Goal: Find specific page/section: Find specific page/section

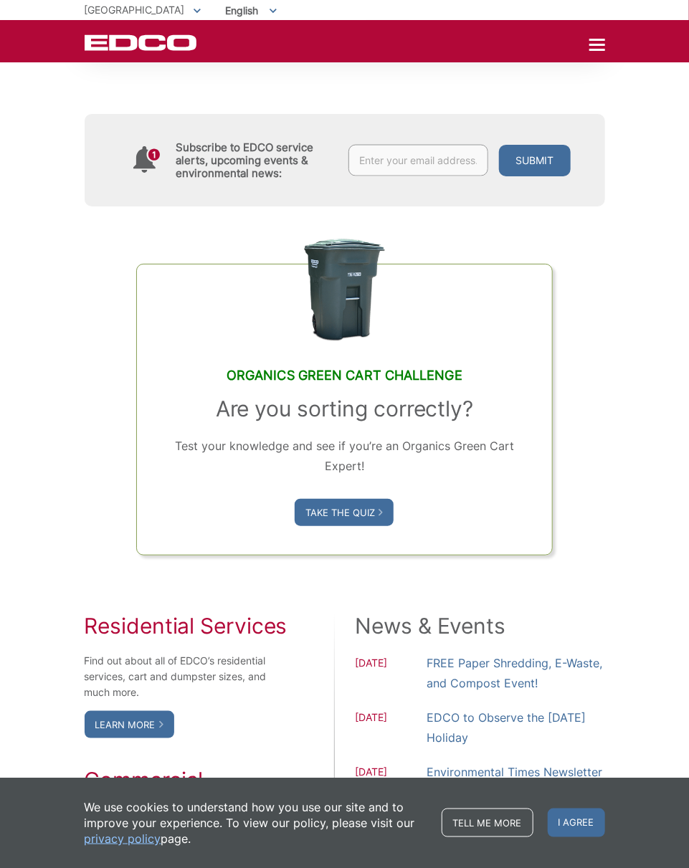
scroll to position [717, 0]
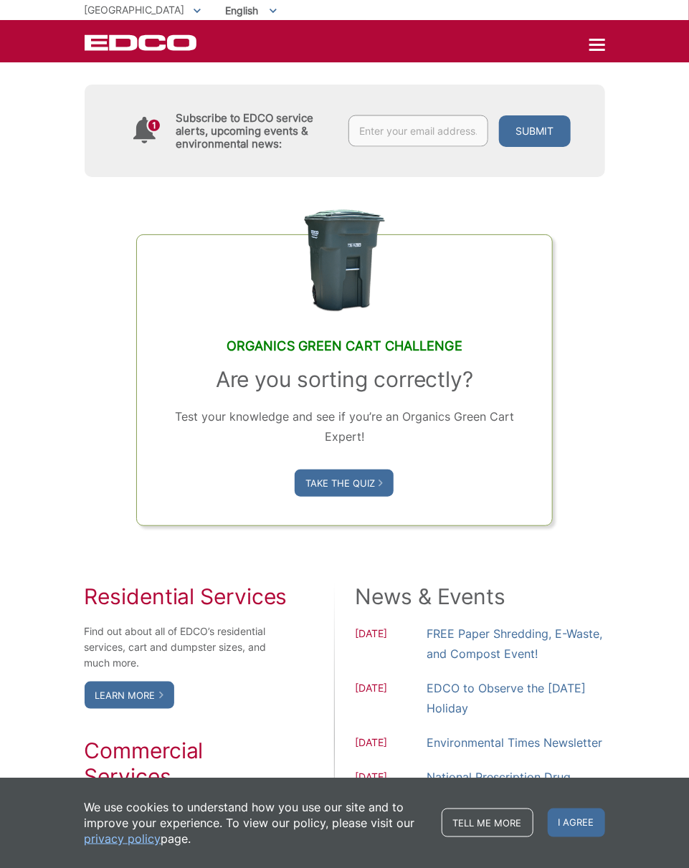
click at [127, 530] on div "Residential Services Find out about all of EDCO’s residential services, cart an…" at bounding box center [345, 736] width 521 height 420
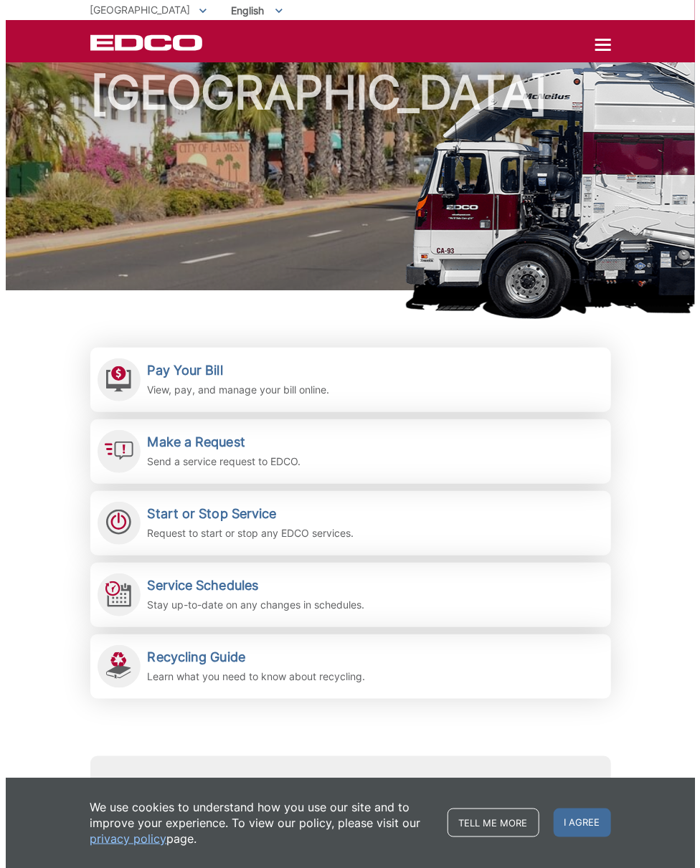
scroll to position [0, 0]
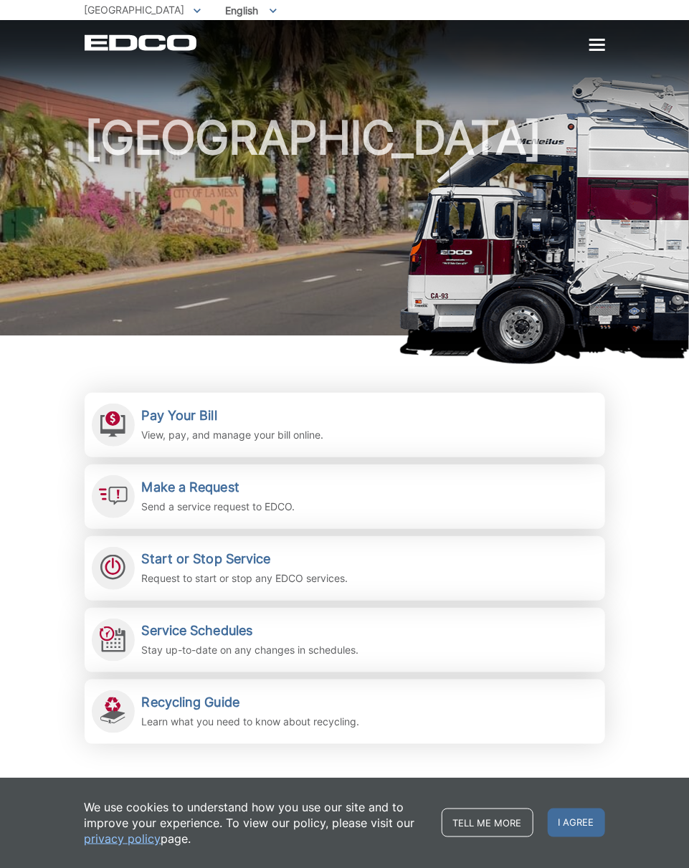
click at [591, 42] on div at bounding box center [597, 45] width 16 height 12
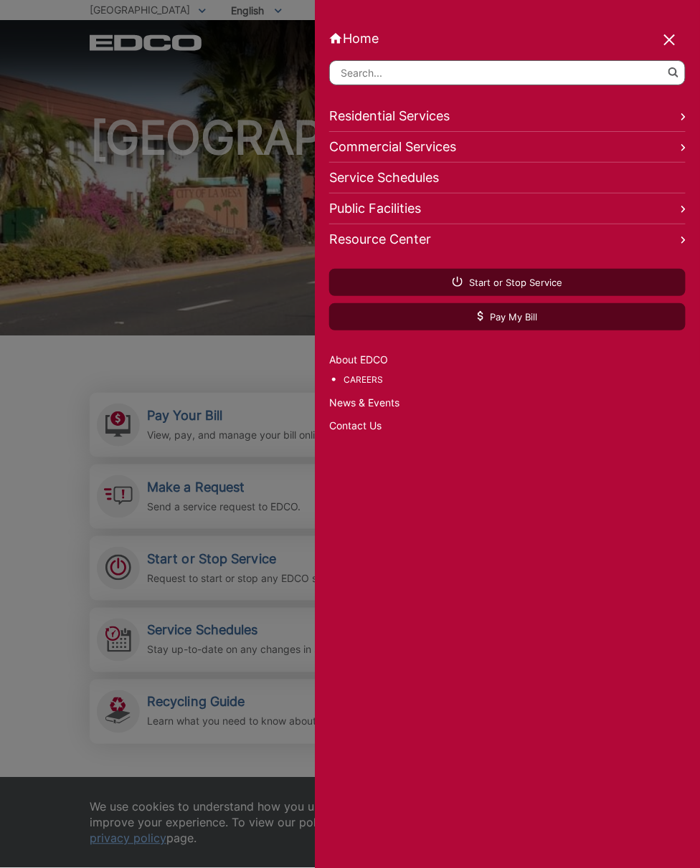
click at [397, 205] on link "Public Facilities" at bounding box center [507, 209] width 356 height 31
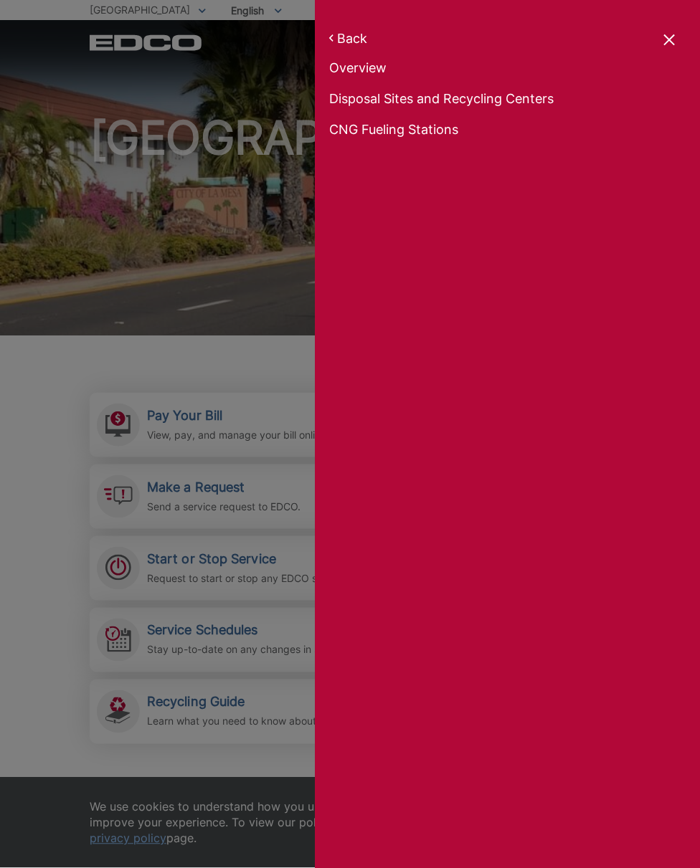
click at [376, 80] on link "Disposal Sites and Recycling Centers" at bounding box center [507, 70] width 356 height 20
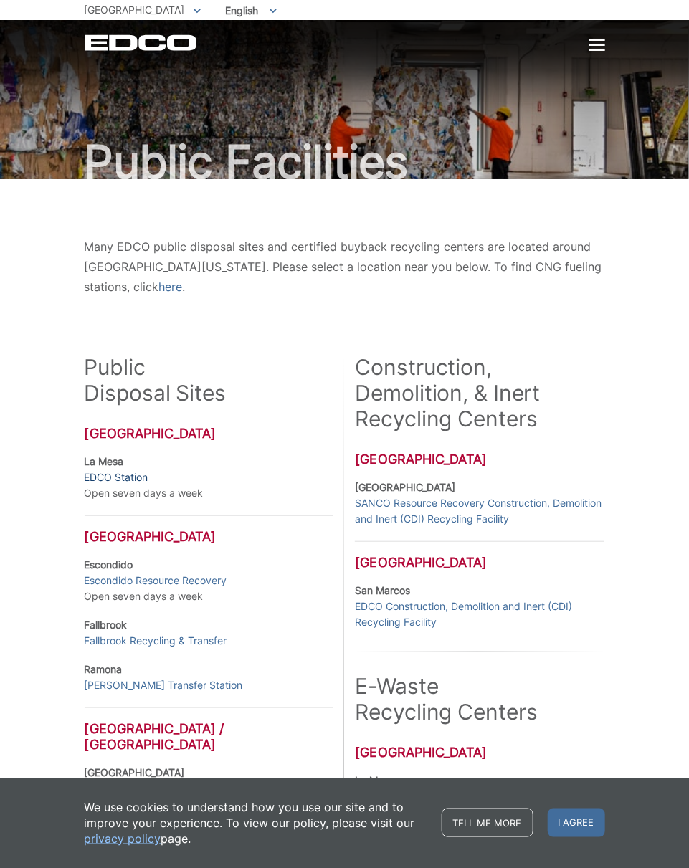
click at [118, 474] on link "EDCO Station" at bounding box center [117, 478] width 64 height 16
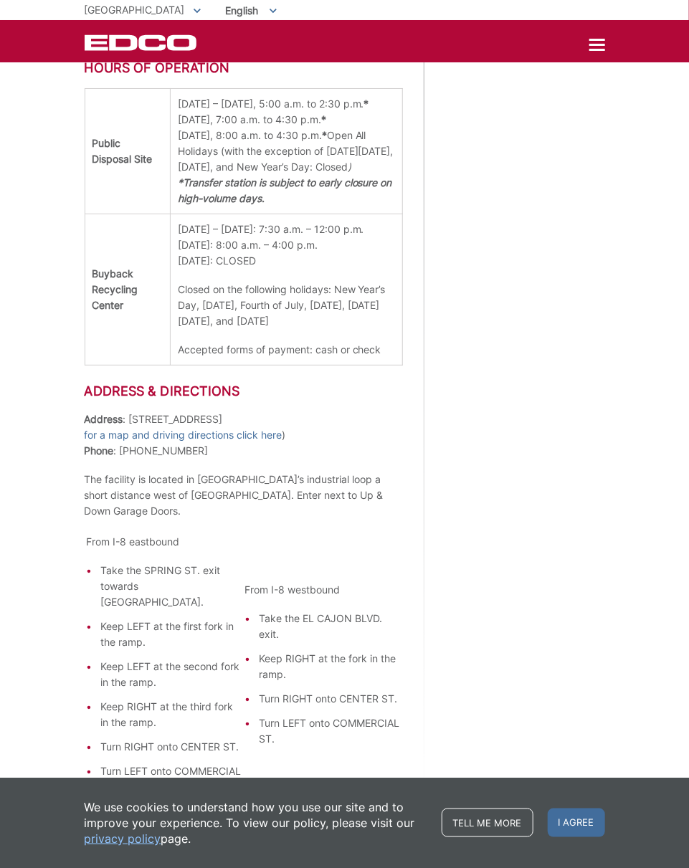
scroll to position [960, 0]
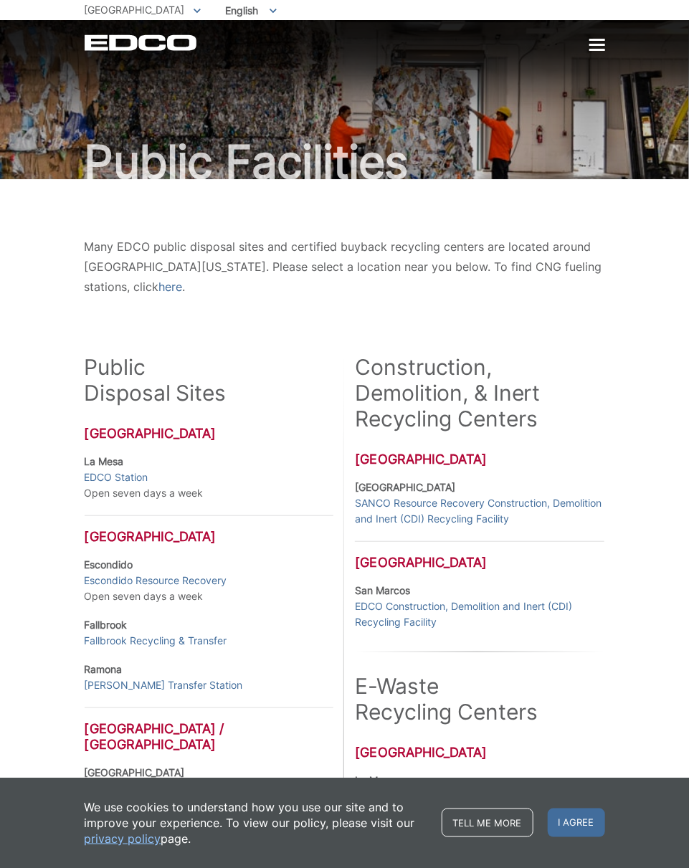
click at [600, 45] on div at bounding box center [597, 45] width 16 height 2
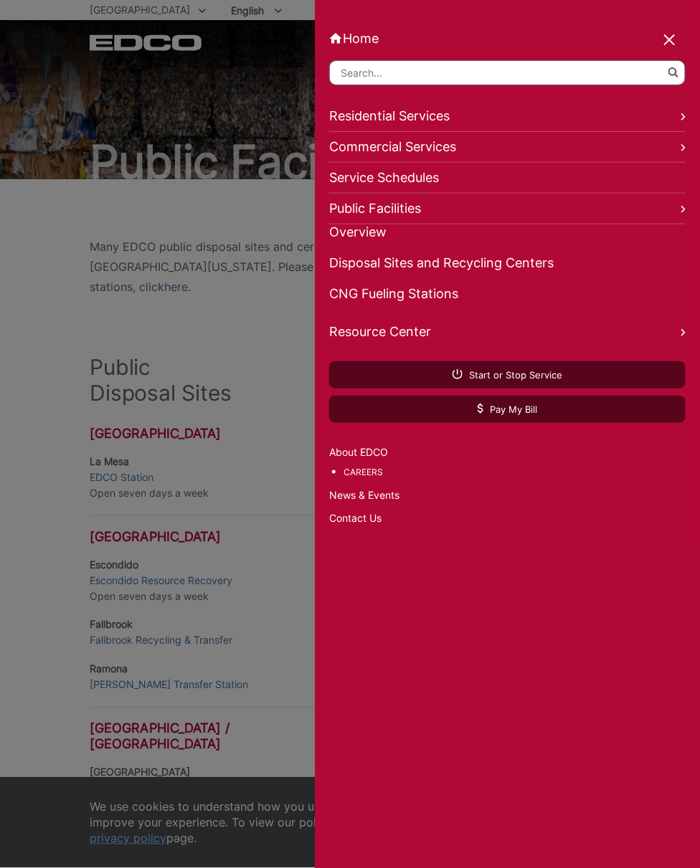
click at [673, 35] on div at bounding box center [670, 41] width 20 height 20
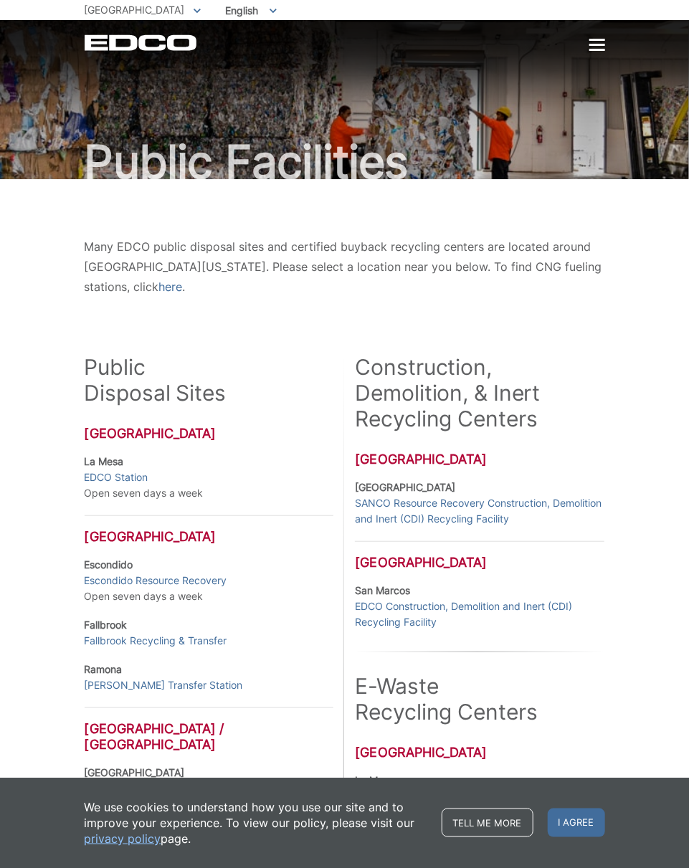
click at [509, 323] on div "Many EDCO public disposal sites and certified buyback recycling centers are loc…" at bounding box center [345, 266] width 521 height 175
click at [569, 329] on div "Many EDCO public disposal sites and certified buyback recycling centers are loc…" at bounding box center [345, 266] width 521 height 175
